Goal: Task Accomplishment & Management: Manage account settings

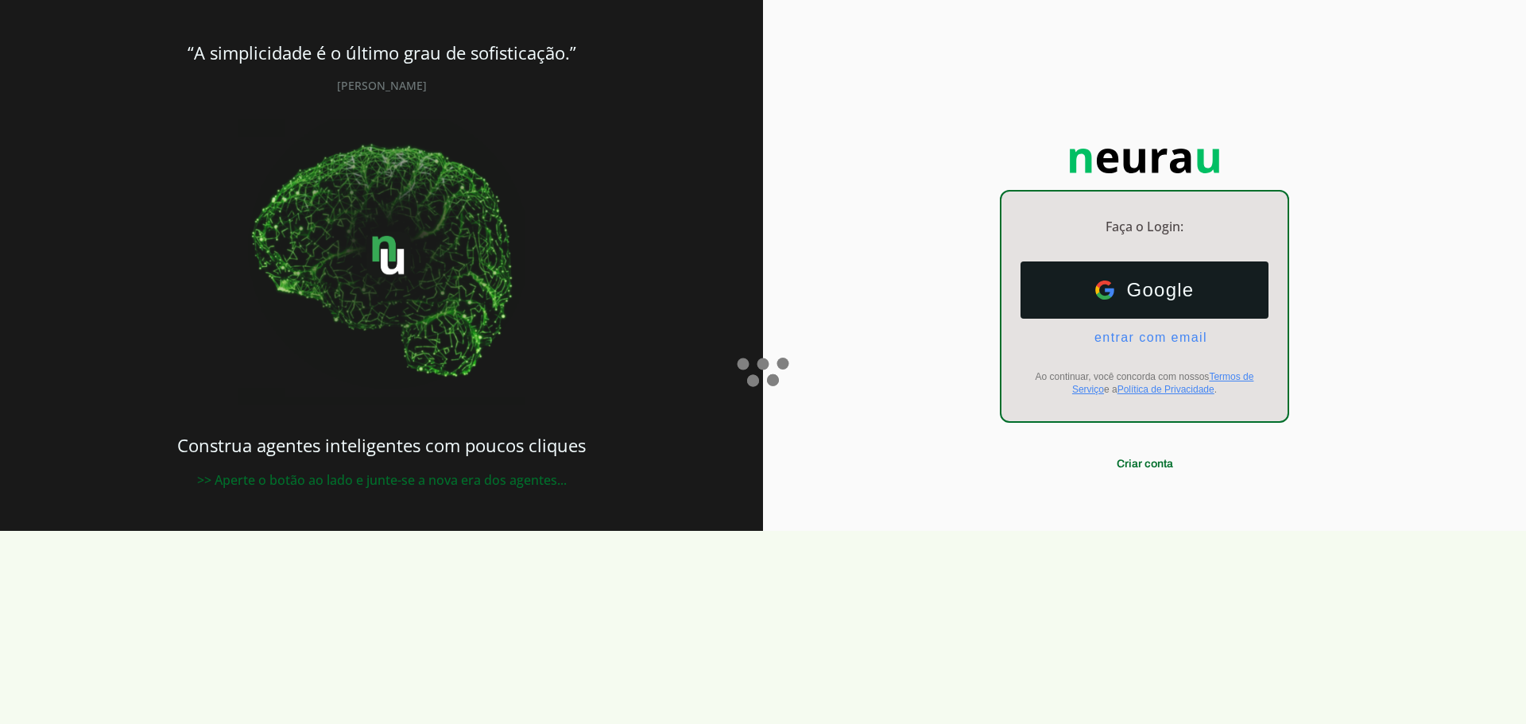
click at [1116, 292] on span "Google" at bounding box center [1154, 290] width 80 height 22
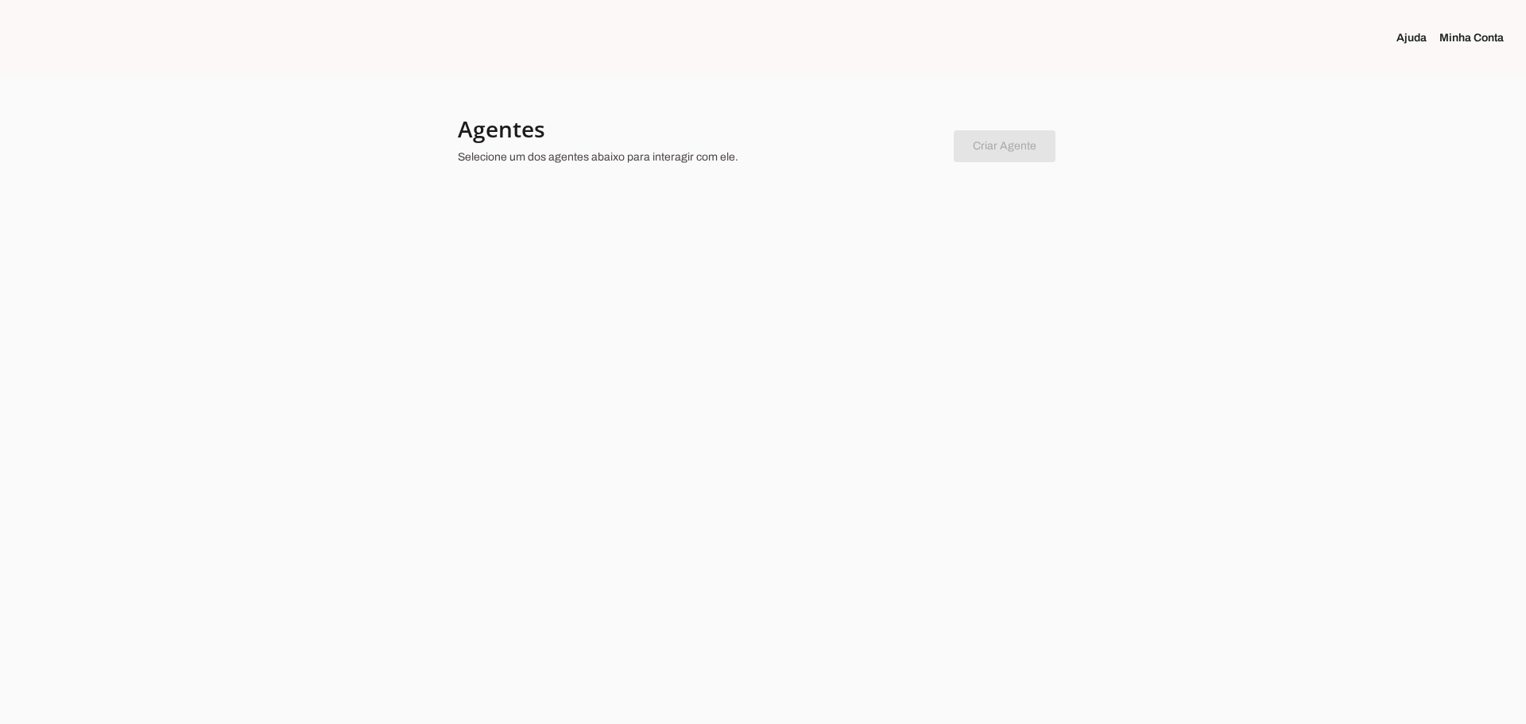
click at [567, 143] on div at bounding box center [699, 142] width 483 height 57
click at [778, 321] on div at bounding box center [763, 362] width 1526 height 724
click at [1453, 36] on link "Minha Conta" at bounding box center [1478, 38] width 77 height 16
click at [1453, 41] on link "Minha Conta" at bounding box center [1478, 38] width 77 height 16
